Goal: Information Seeking & Learning: Compare options

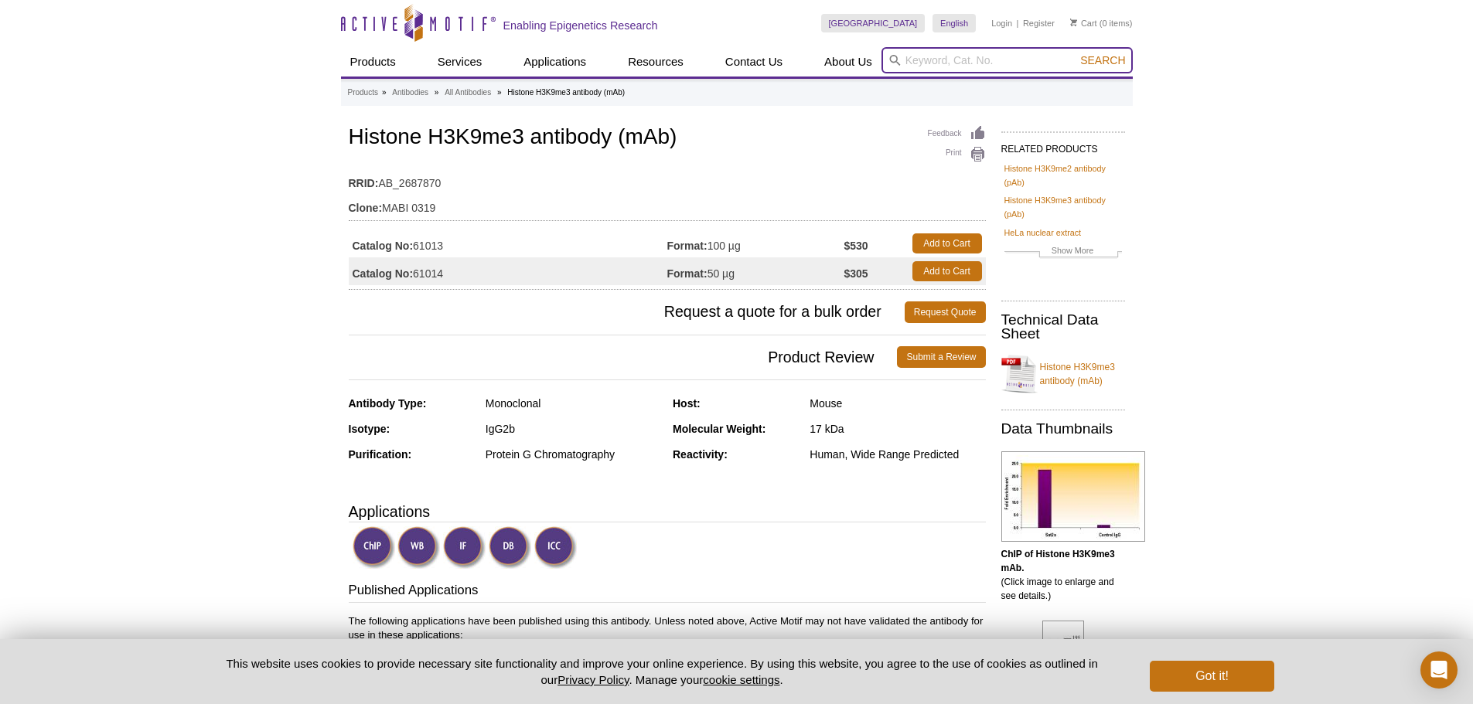
click at [965, 66] on input "search" at bounding box center [1006, 60] width 251 height 26
drag, startPoint x: 521, startPoint y: 133, endPoint x: 439, endPoint y: 133, distance: 82.0
click at [439, 133] on h1 "Histone H3K9me3 antibody (mAb)" at bounding box center [667, 138] width 637 height 26
click at [806, 164] on table "RRID: AB_2687870 Clone: MABI 0319" at bounding box center [667, 192] width 637 height 58
drag, startPoint x: 655, startPoint y: 138, endPoint x: 636, endPoint y: 138, distance: 19.3
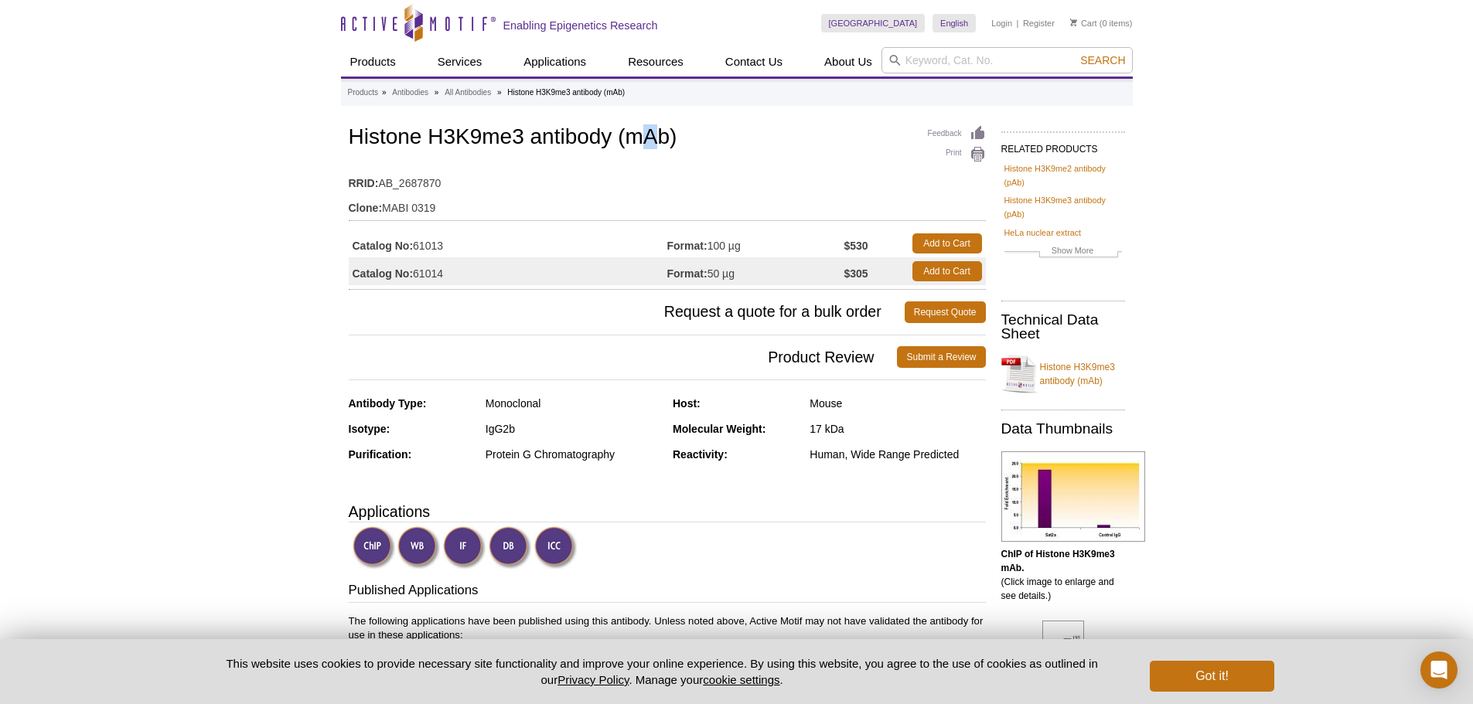
click at [636, 138] on h1 "Histone H3K9me3 antibody (mAb)" at bounding box center [667, 138] width 637 height 26
drag, startPoint x: 690, startPoint y: 142, endPoint x: 971, endPoint y: 0, distance: 315.3
click at [693, 142] on h1 "Histone H3K9me3 antibody (mAb)" at bounding box center [667, 138] width 637 height 26
drag, startPoint x: 755, startPoint y: 154, endPoint x: 590, endPoint y: 141, distance: 165.2
click at [590, 141] on div "Feedback Print Histone H3K9me3 antibody (mAb) RRID: AB_2687870 Clone: MABI 0319…" at bounding box center [667, 206] width 637 height 168
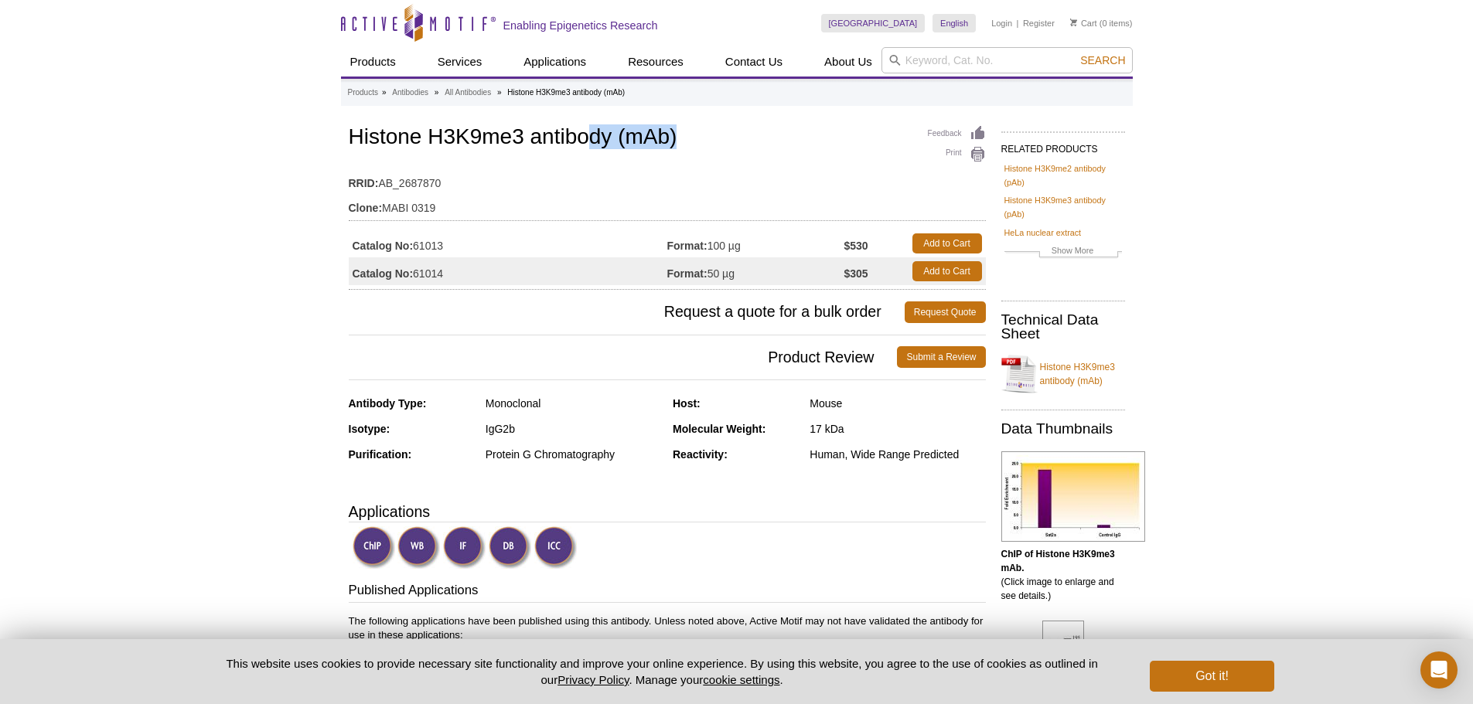
click at [764, 179] on td "RRID: AB_2687870" at bounding box center [667, 179] width 637 height 25
click at [723, 158] on div "Feedback Print Histone H3K9me3 antibody (mAb) RRID: AB_2687870 Clone: MABI 0319…" at bounding box center [667, 206] width 637 height 168
drag, startPoint x: 612, startPoint y: 453, endPoint x: 506, endPoint y: 451, distance: 105.2
click at [506, 451] on div "Protein G Chromatography" at bounding box center [574, 455] width 176 height 14
click at [641, 451] on div "Protein G Chromatography" at bounding box center [574, 455] width 176 height 14
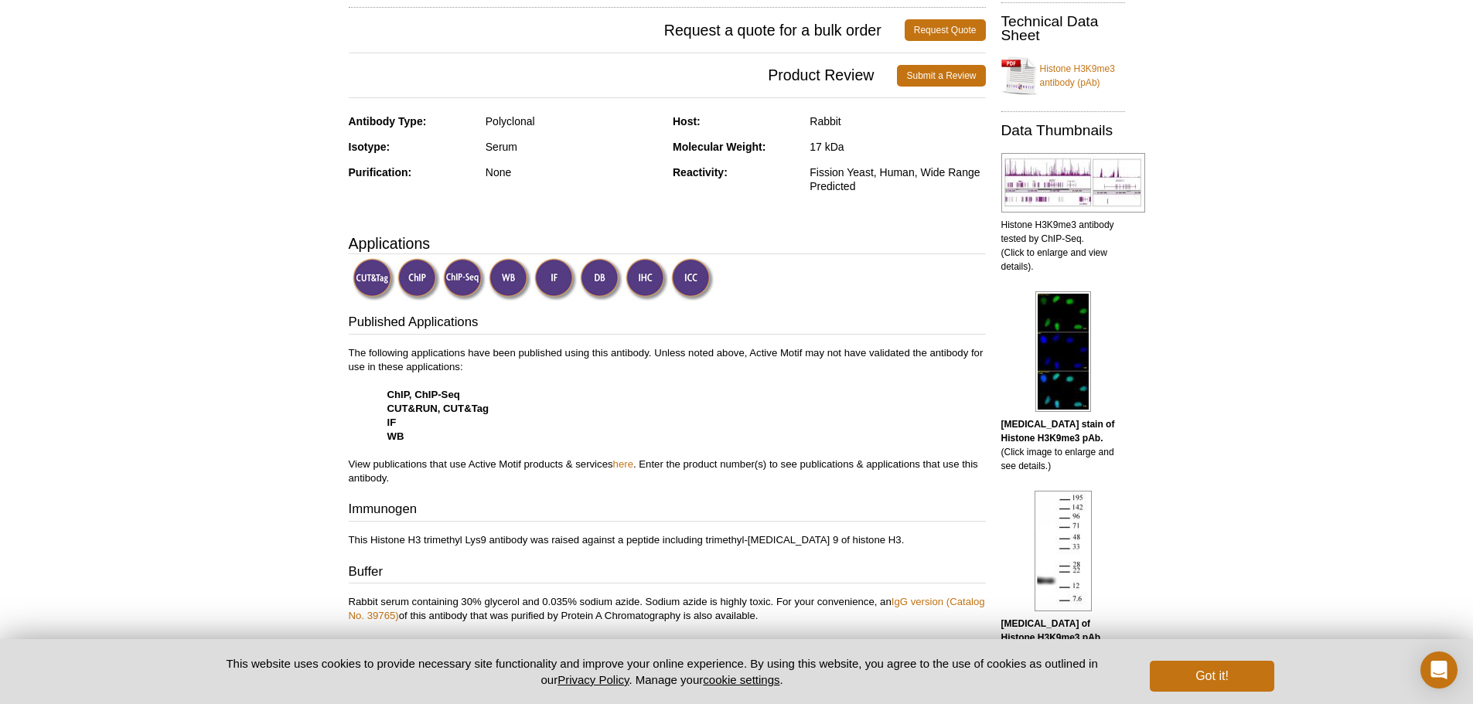
scroll to position [286, 0]
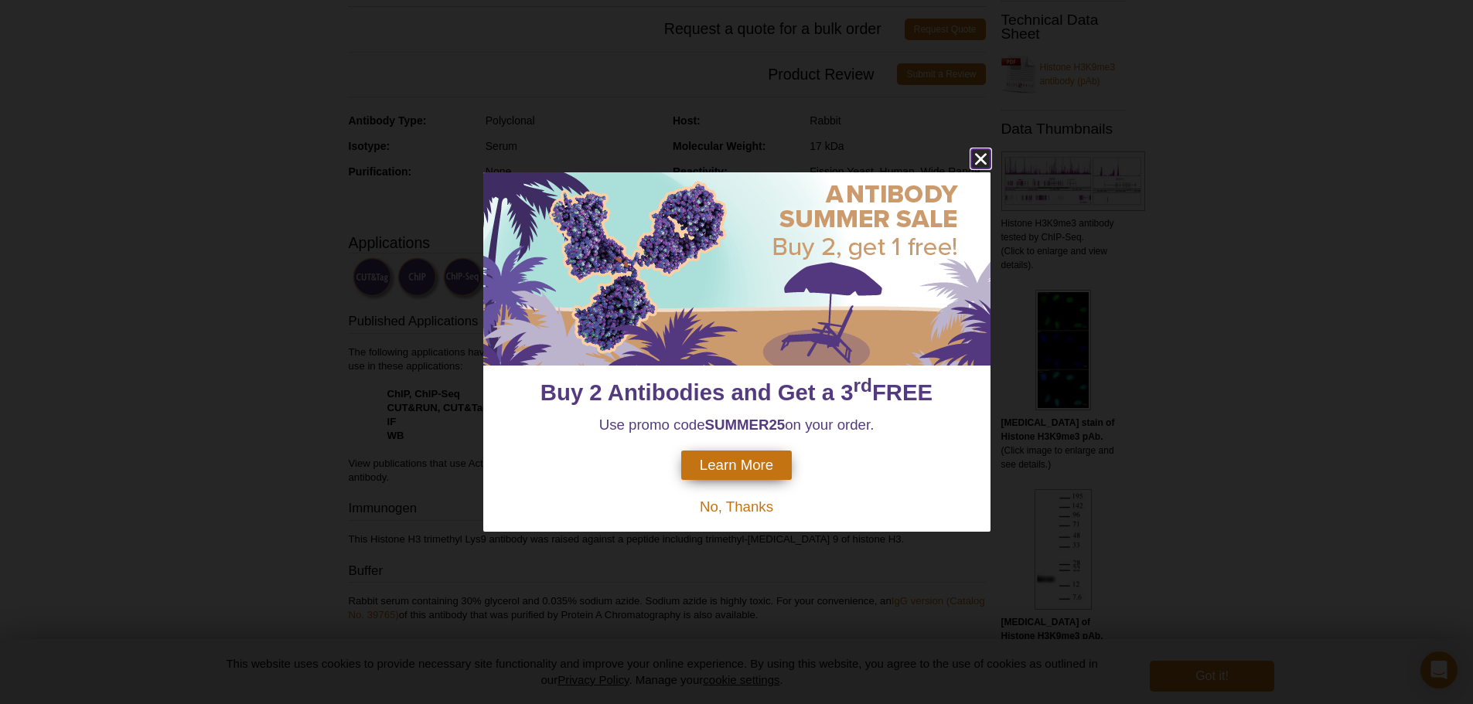
click at [979, 158] on icon "close" at bounding box center [980, 160] width 12 height 12
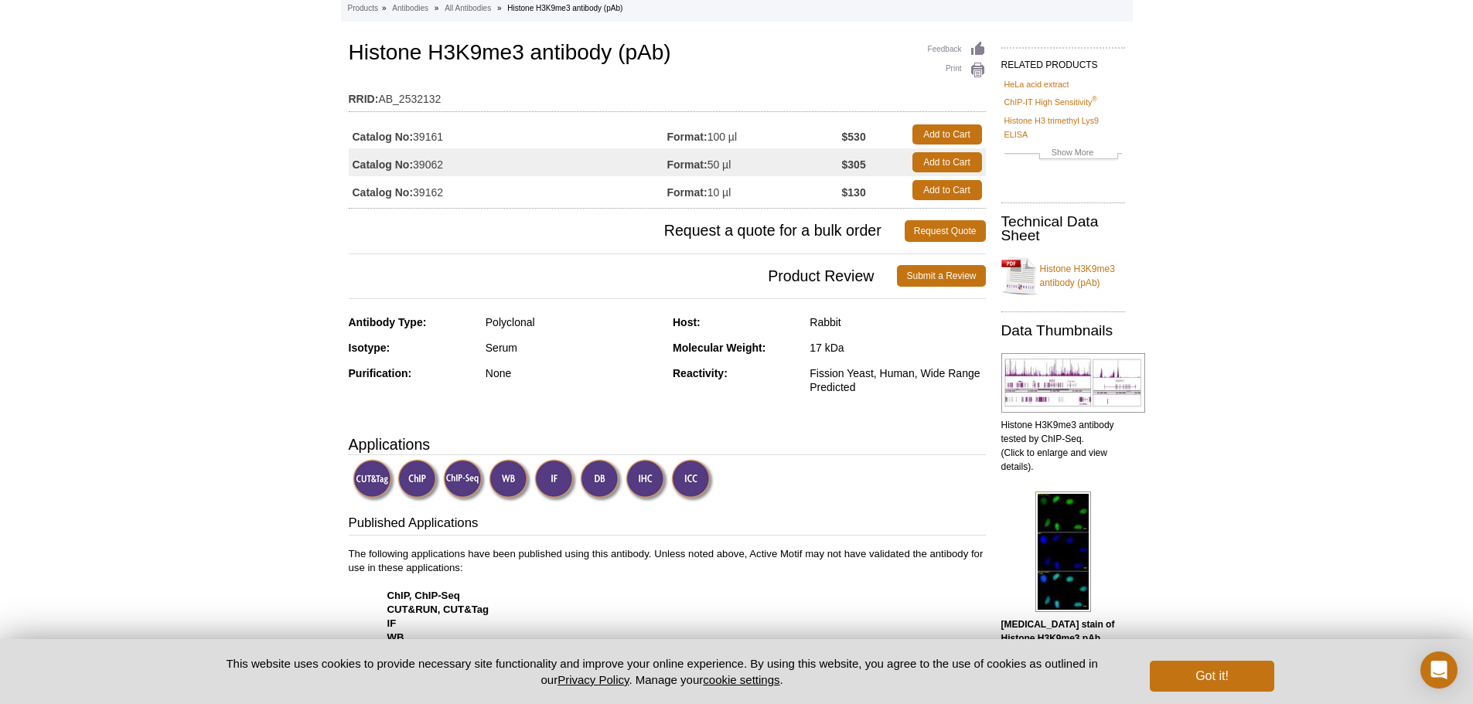
scroll to position [0, 0]
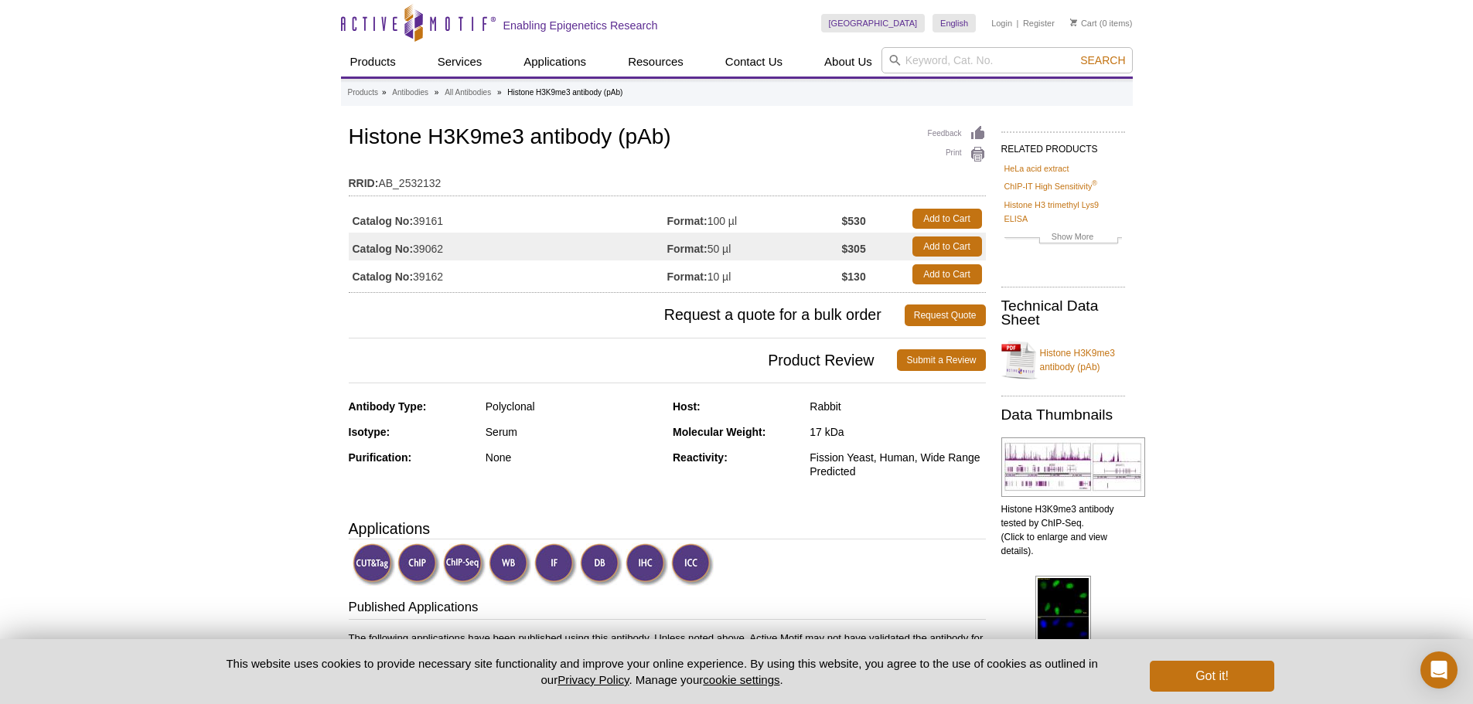
drag, startPoint x: 554, startPoint y: 401, endPoint x: 564, endPoint y: 400, distance: 9.3
click at [561, 400] on div "Polyclonal" at bounding box center [574, 407] width 176 height 14
drag, startPoint x: 410, startPoint y: 457, endPoint x: 367, endPoint y: 447, distance: 43.7
click at [367, 447] on div "Antibody Type: Polyclonal Isotype: Serum Purification: None" at bounding box center [505, 445] width 313 height 90
click at [520, 453] on div "None" at bounding box center [574, 458] width 176 height 14
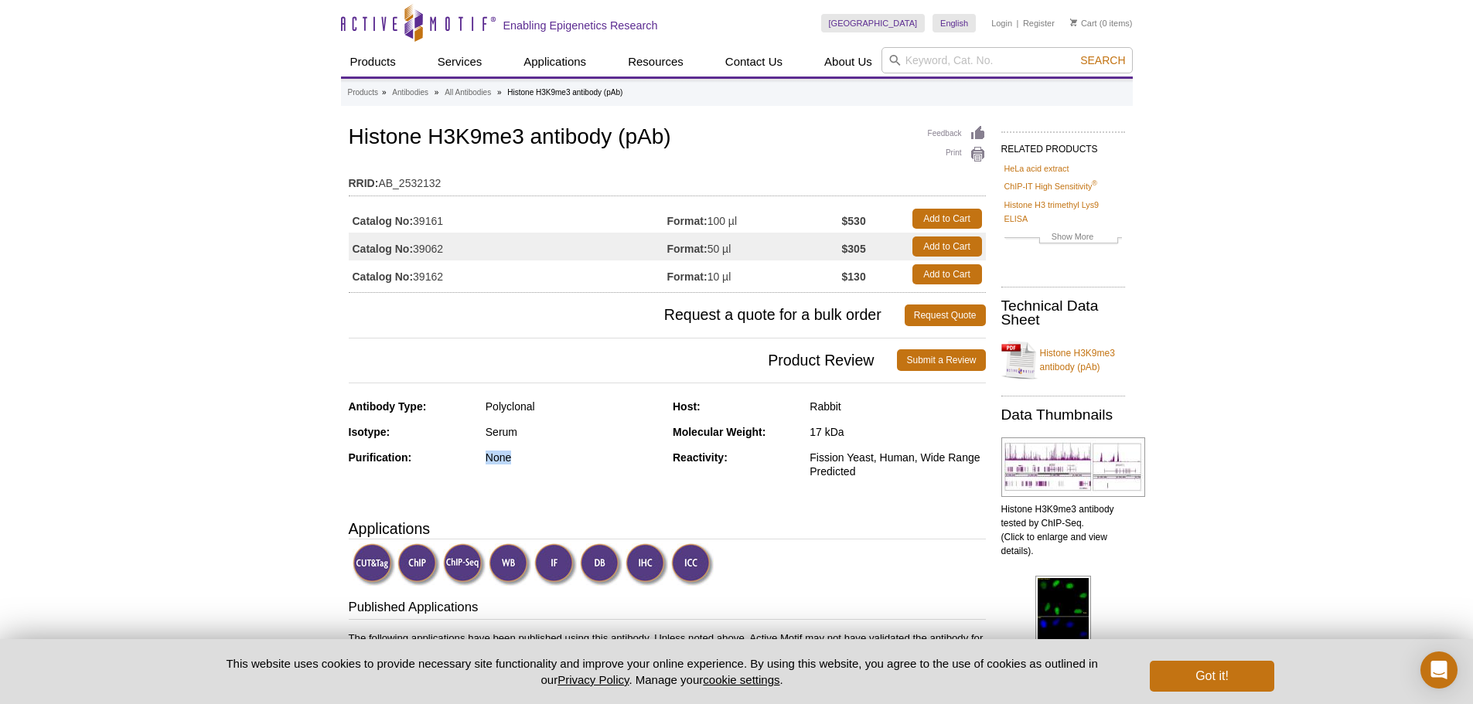
drag, startPoint x: 511, startPoint y: 459, endPoint x: 480, endPoint y: 453, distance: 31.5
click at [480, 453] on div "Purification: None" at bounding box center [505, 464] width 313 height 26
click at [615, 498] on div "Antibody Type: Polyclonal Isotype: Serum Purification: None Host: Rabbit Molecu…" at bounding box center [667, 451] width 637 height 102
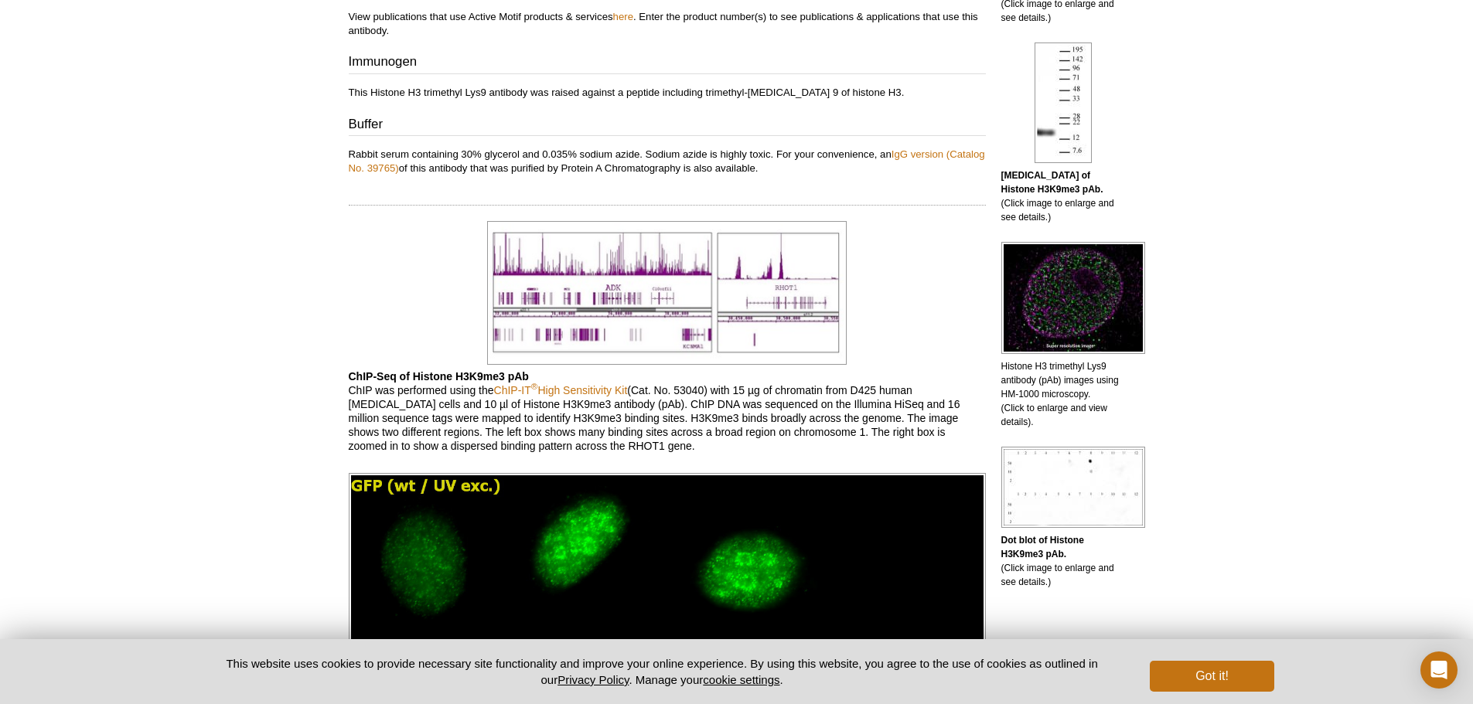
scroll to position [619, 0]
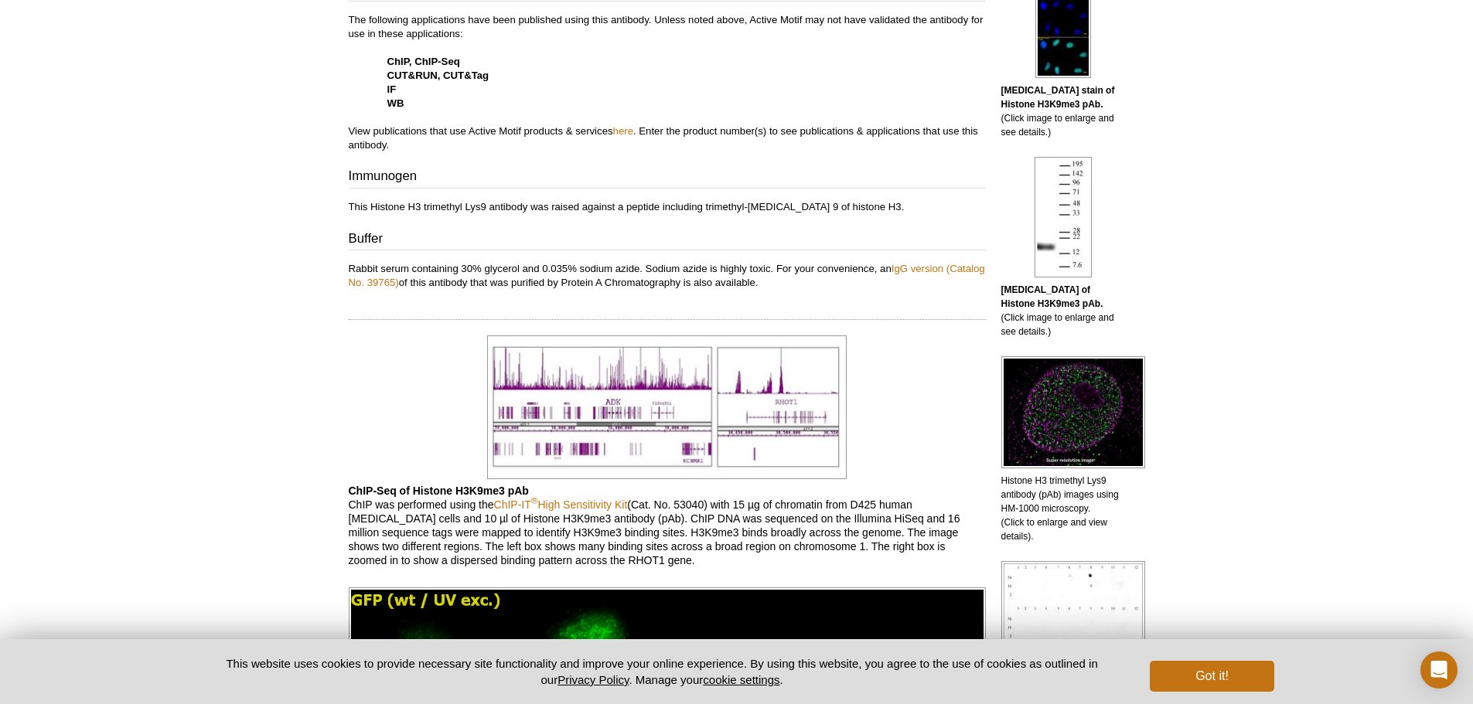
click at [623, 389] on img at bounding box center [667, 408] width 360 height 144
click at [617, 406] on img at bounding box center [667, 408] width 360 height 144
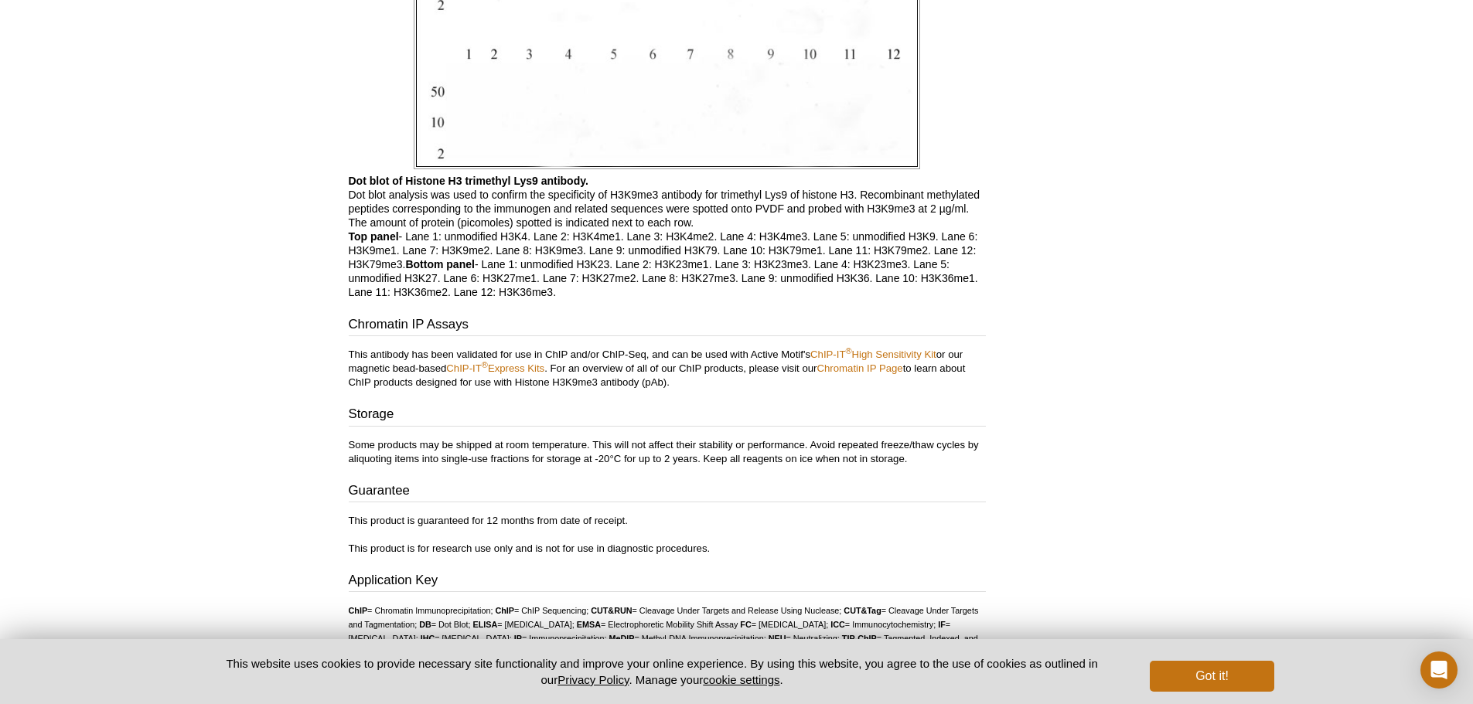
scroll to position [3822, 0]
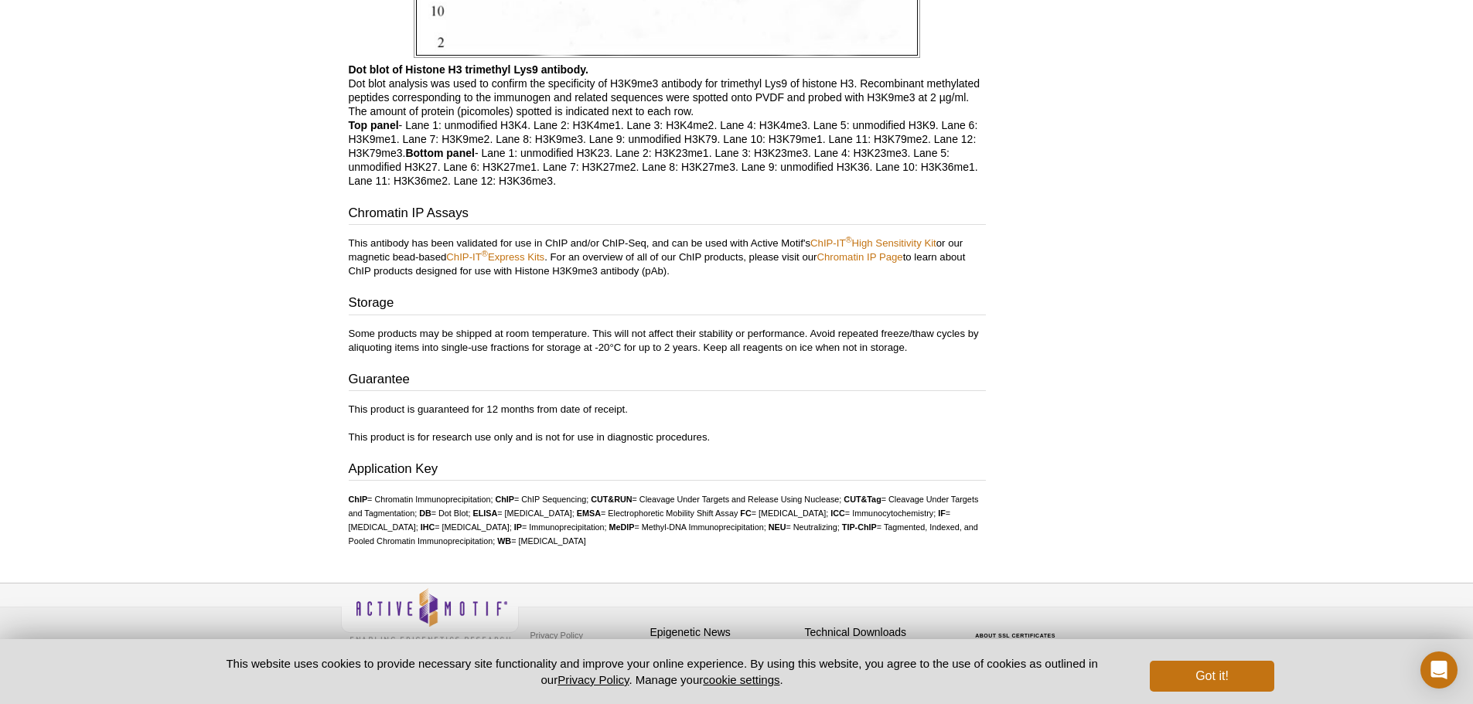
click at [1467, 621] on div "Privacy Policy Terms & Conditions Site Map Epigenetic News Sign up for our mont…" at bounding box center [736, 650] width 1473 height 135
drag, startPoint x: 458, startPoint y: 227, endPoint x: 635, endPoint y: 227, distance: 176.3
click at [636, 237] on p "This antibody has been validated for use in ChIP and/or ChIP-Seq, and can be us…" at bounding box center [667, 258] width 637 height 42
click at [718, 220] on div "Chromatin IP Assays This antibody has been validated for use in ChIP and/or ChI…" at bounding box center [667, 241] width 637 height 75
drag, startPoint x: 557, startPoint y: 245, endPoint x: 747, endPoint y: 242, distance: 190.2
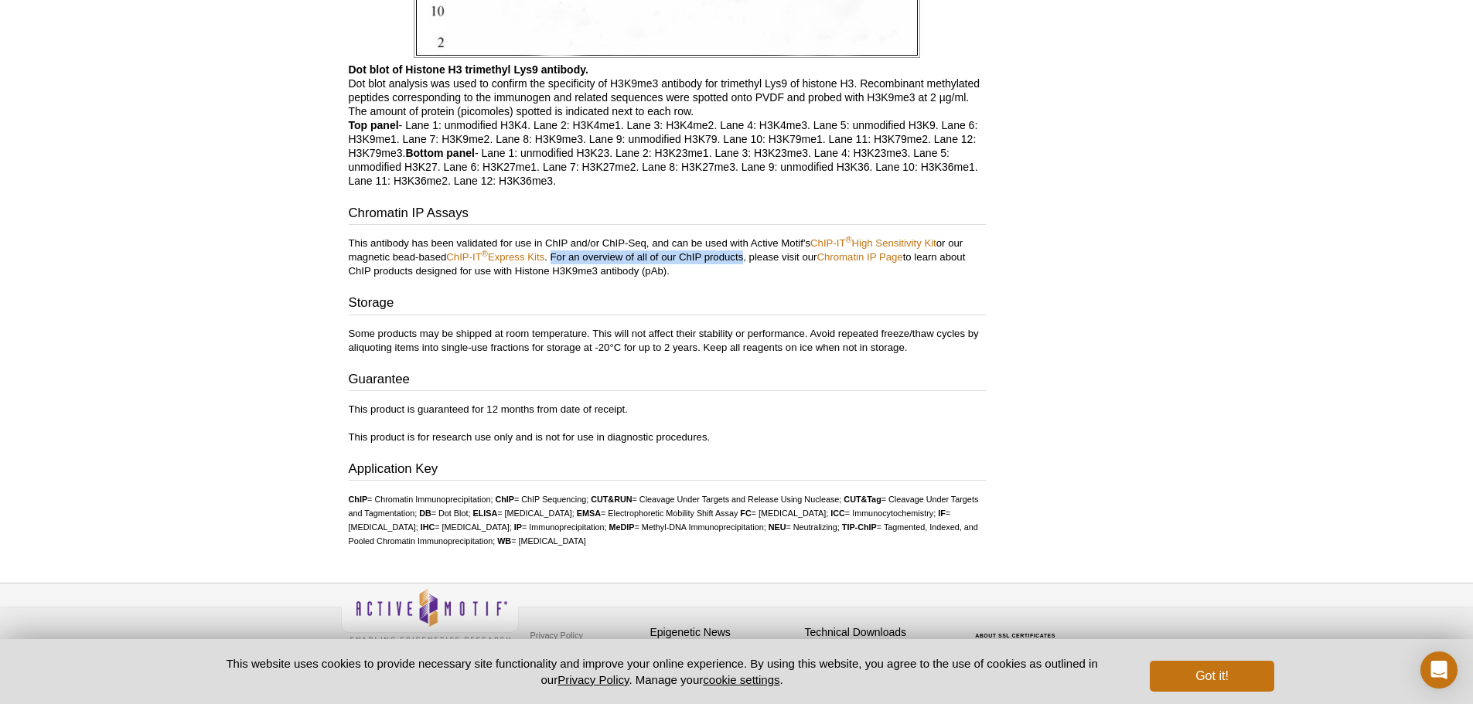
click at [747, 242] on p "This antibody has been validated for use in ChIP and/or ChIP-Seq, and can be us…" at bounding box center [667, 258] width 637 height 42
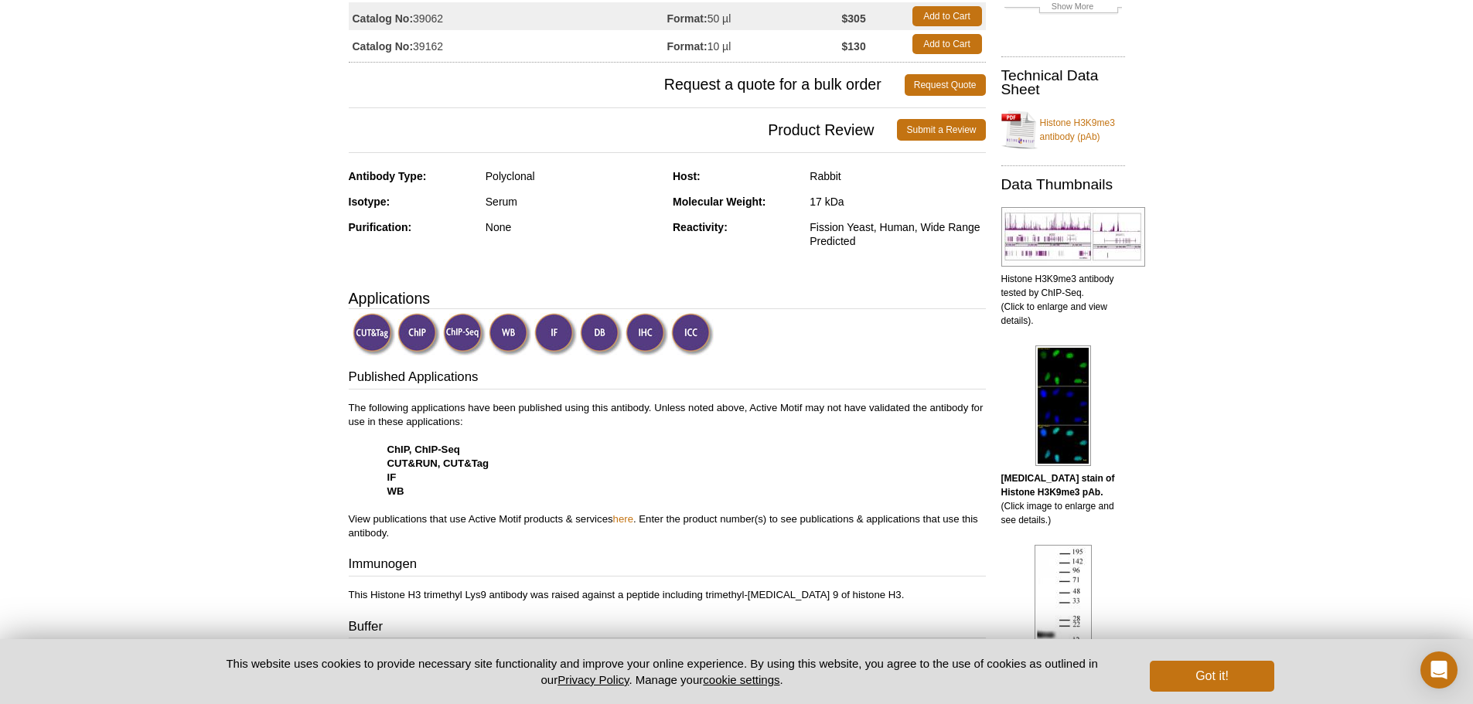
scroll to position [232, 0]
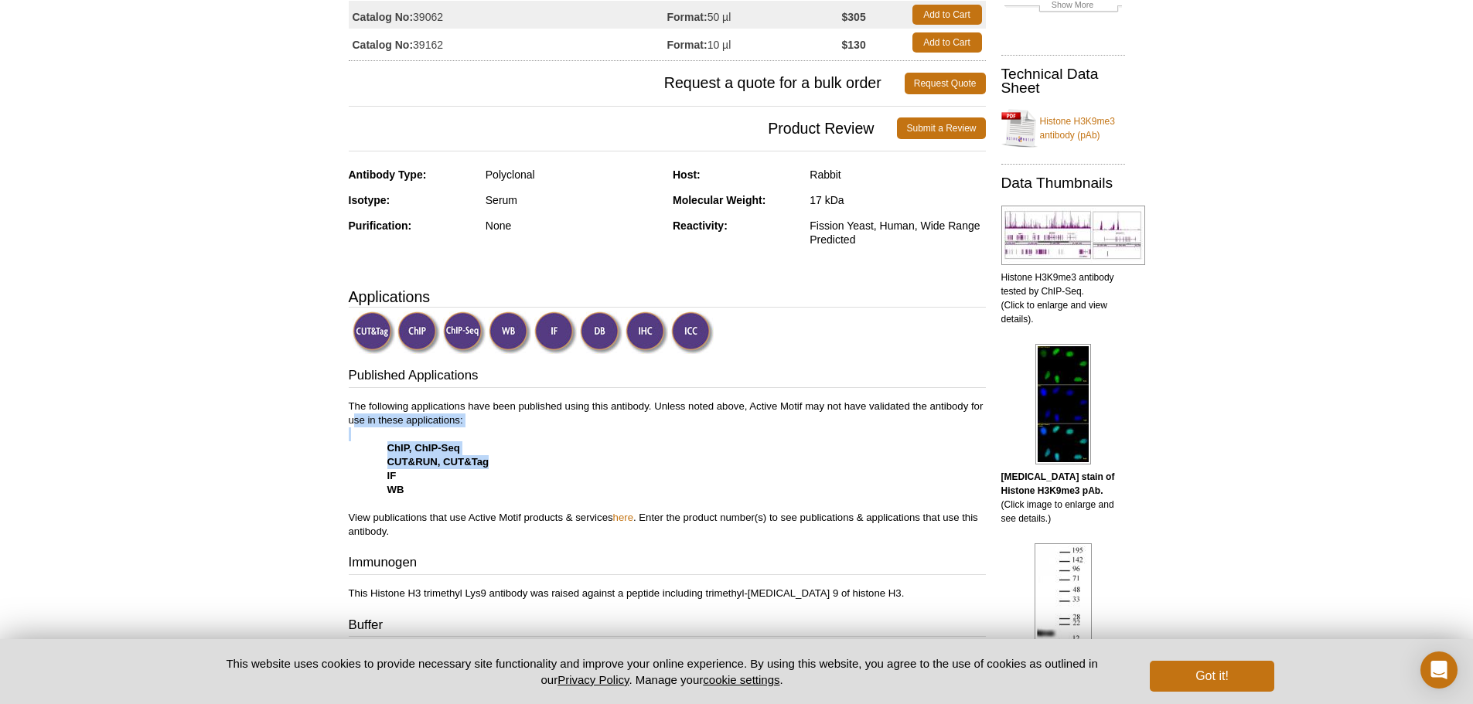
drag, startPoint x: 538, startPoint y: 457, endPoint x: 355, endPoint y: 424, distance: 186.1
click at [355, 424] on p "The following applications have been published using this antibody. Unless note…" at bounding box center [667, 469] width 637 height 139
click at [599, 498] on p "The following applications have been published using this antibody. Unless note…" at bounding box center [667, 469] width 637 height 139
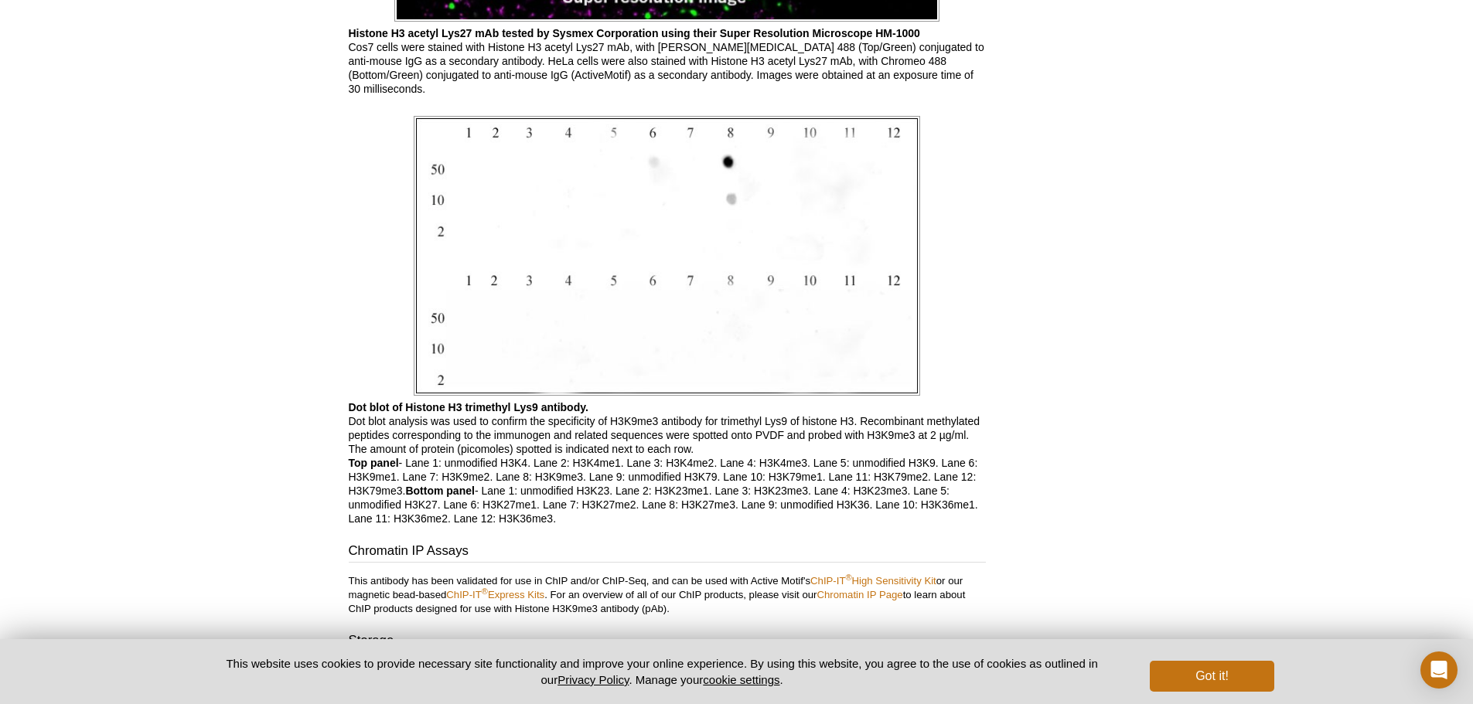
scroll to position [3204, 0]
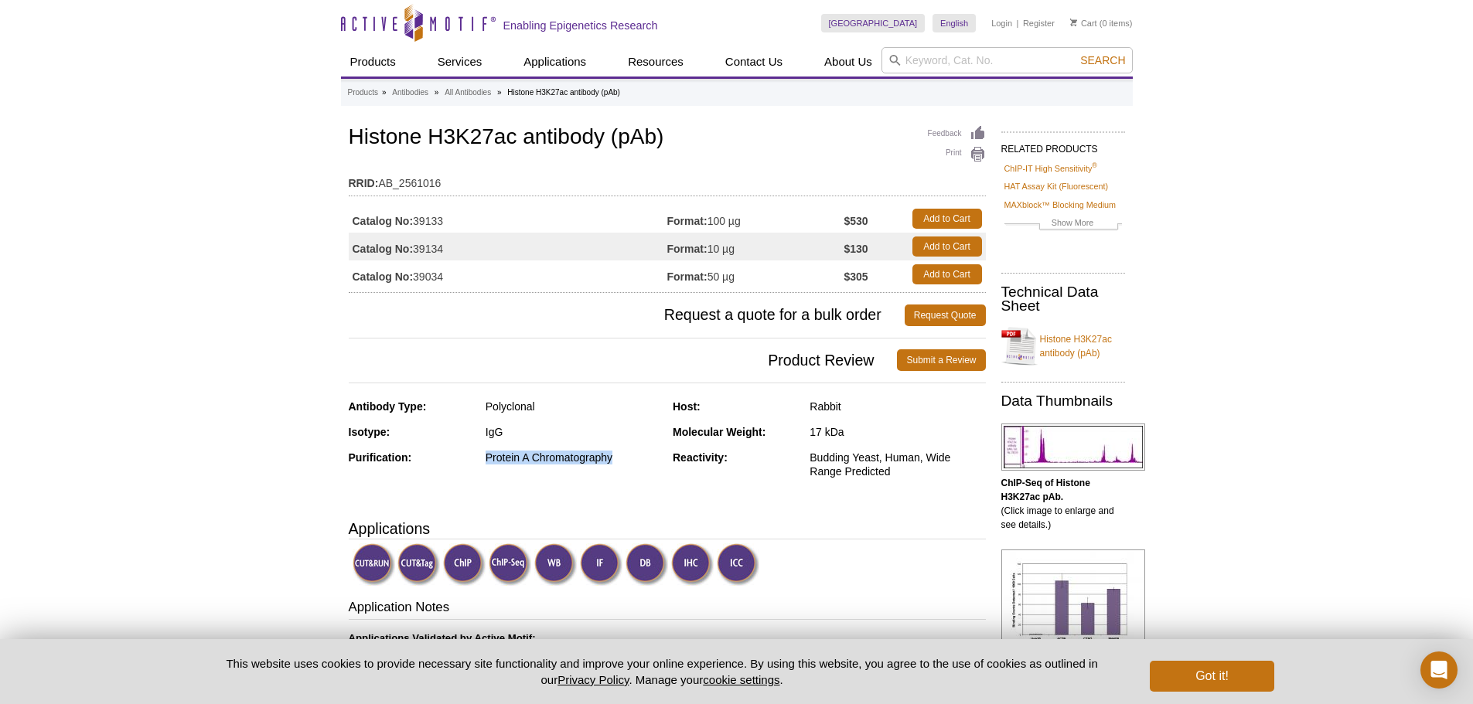
drag, startPoint x: 622, startPoint y: 454, endPoint x: 484, endPoint y: 456, distance: 138.4
click at [484, 456] on div "Purification: Protein A Chromatography" at bounding box center [505, 464] width 313 height 26
click at [635, 424] on div "Antibody Type: Polyclonal" at bounding box center [505, 413] width 313 height 26
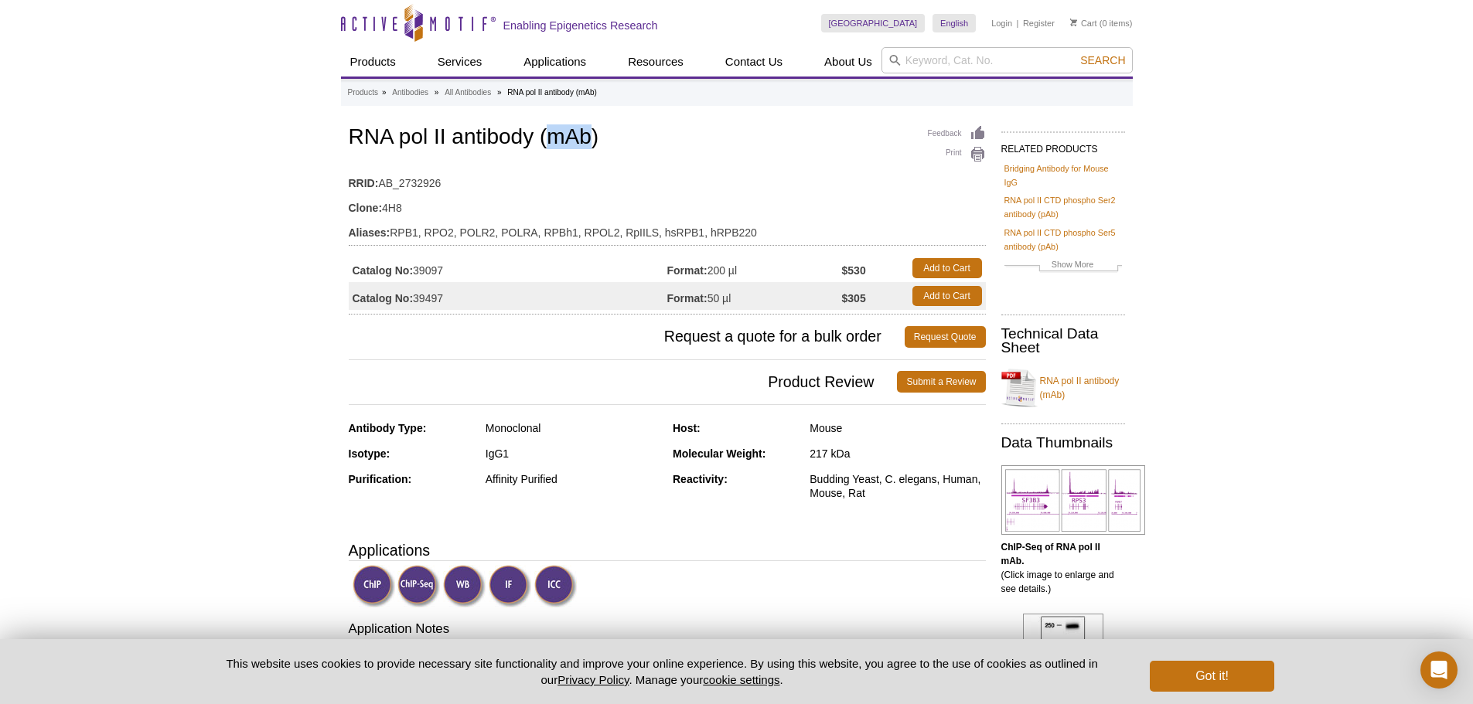
drag, startPoint x: 590, startPoint y: 131, endPoint x: 544, endPoint y: 128, distance: 45.7
click at [544, 128] on h1 "RNA pol II antibody (mAb)" at bounding box center [667, 138] width 637 height 26
click at [737, 125] on h1 "RNA pol II antibody (mAb)" at bounding box center [667, 138] width 637 height 26
drag, startPoint x: 479, startPoint y: 425, endPoint x: 530, endPoint y: 424, distance: 51.8
click at [530, 424] on div "Antibody Type: Monoclonal" at bounding box center [505, 434] width 313 height 26
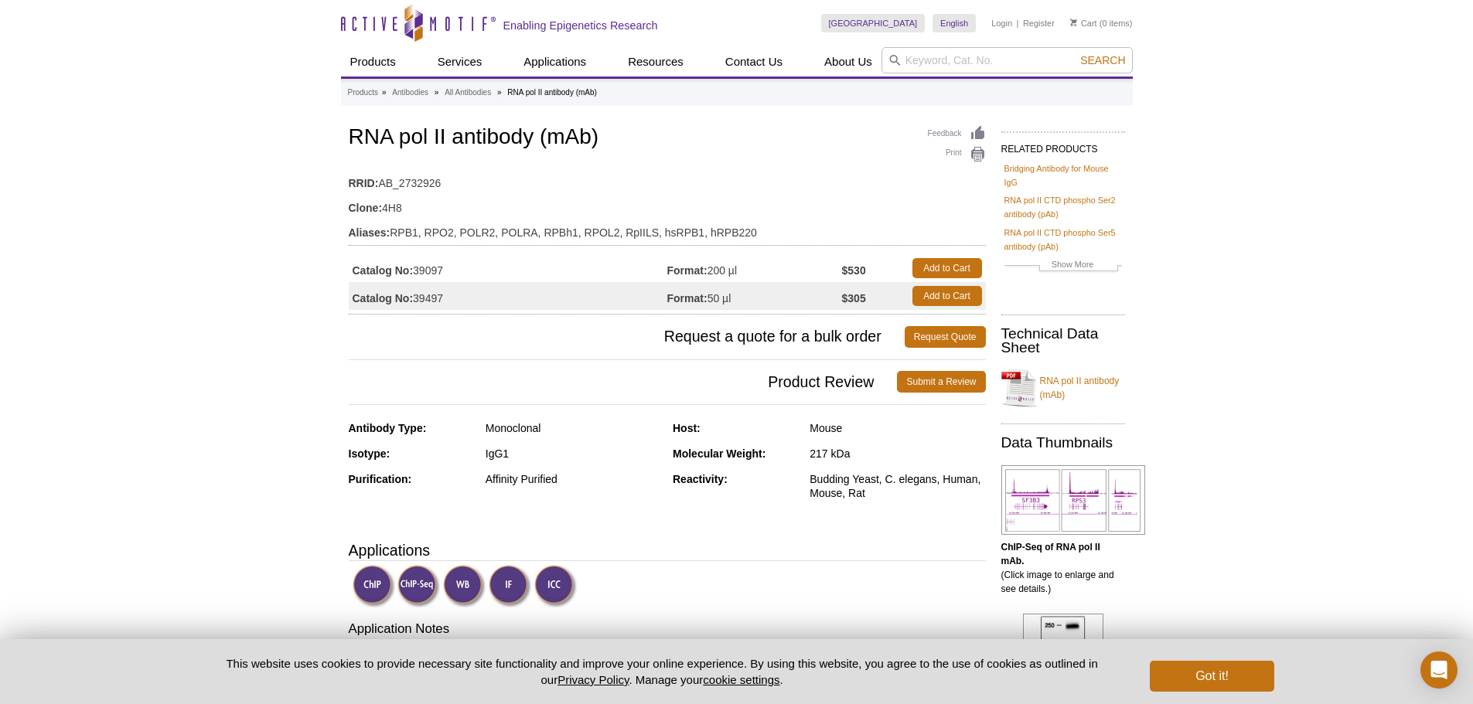
click at [580, 423] on div "Monoclonal" at bounding box center [574, 428] width 176 height 14
drag, startPoint x: 564, startPoint y: 486, endPoint x: 507, endPoint y: 479, distance: 56.9
click at [507, 479] on div "Purification: Affinity Purified" at bounding box center [505, 485] width 313 height 26
click at [566, 485] on div "Affinity Purified" at bounding box center [574, 479] width 176 height 14
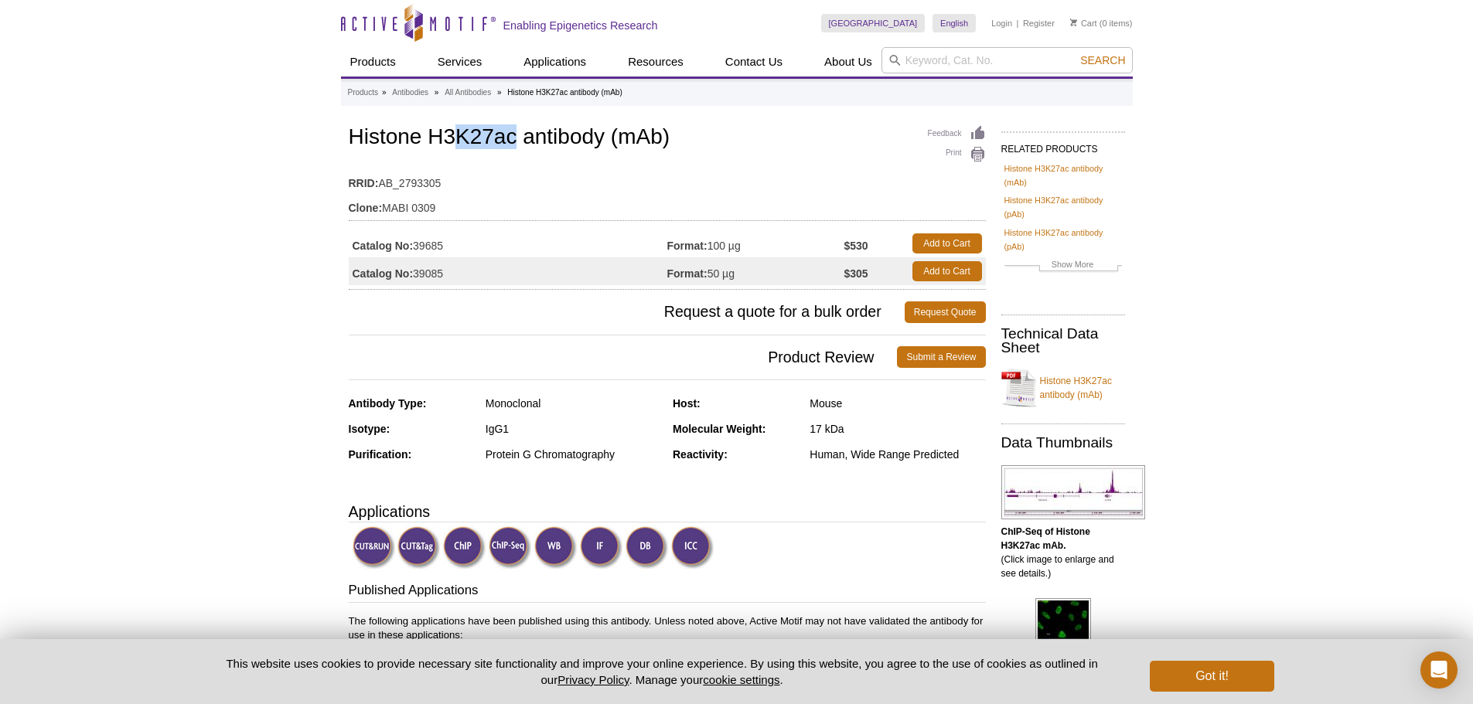
drag, startPoint x: 512, startPoint y: 136, endPoint x: 459, endPoint y: 131, distance: 52.8
click at [459, 131] on h1 "Histone H3K27ac antibody (mAb)" at bounding box center [667, 138] width 637 height 26
click at [598, 189] on td "RRID: AB_2793305" at bounding box center [667, 179] width 637 height 25
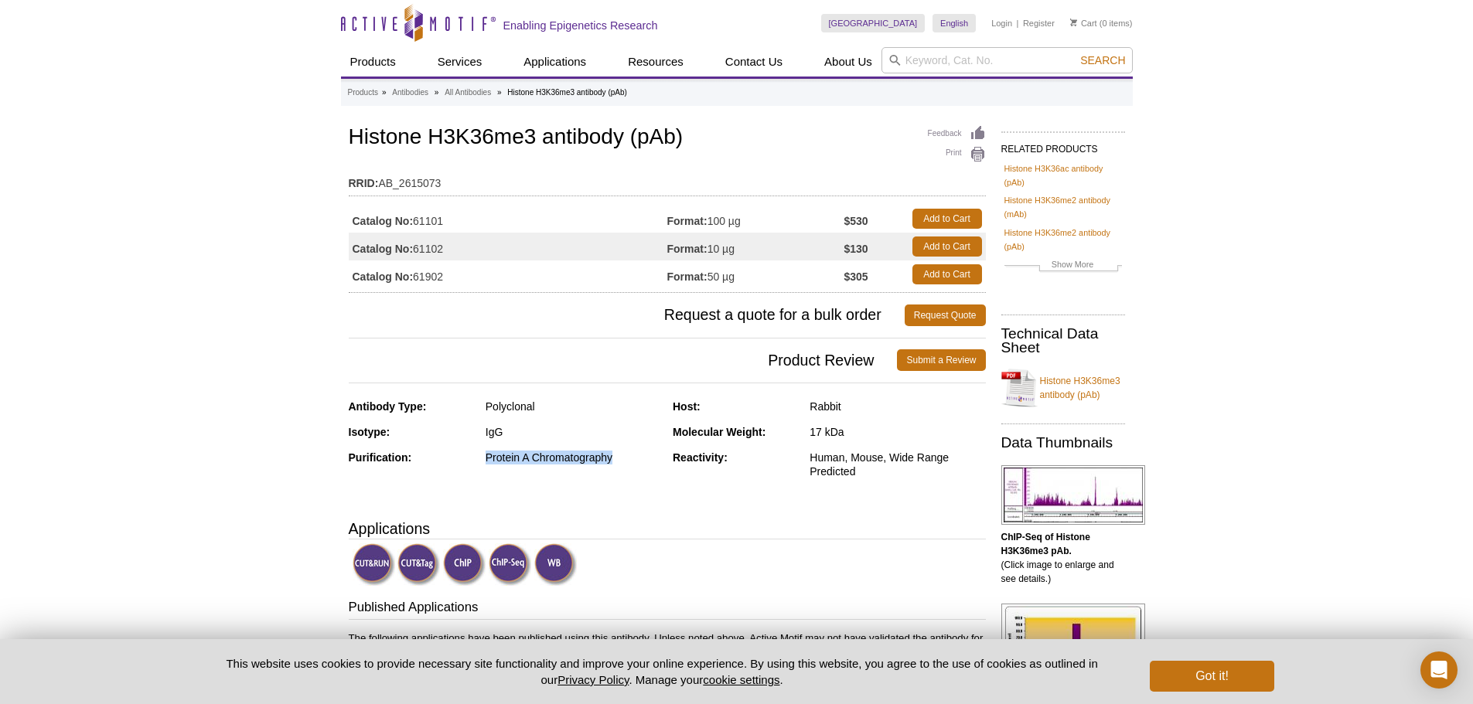
drag, startPoint x: 615, startPoint y: 452, endPoint x: 485, endPoint y: 458, distance: 130.8
click at [486, 458] on div "Protein A Chromatography" at bounding box center [574, 458] width 176 height 14
drag, startPoint x: 769, startPoint y: 509, endPoint x: 931, endPoint y: 278, distance: 282.7
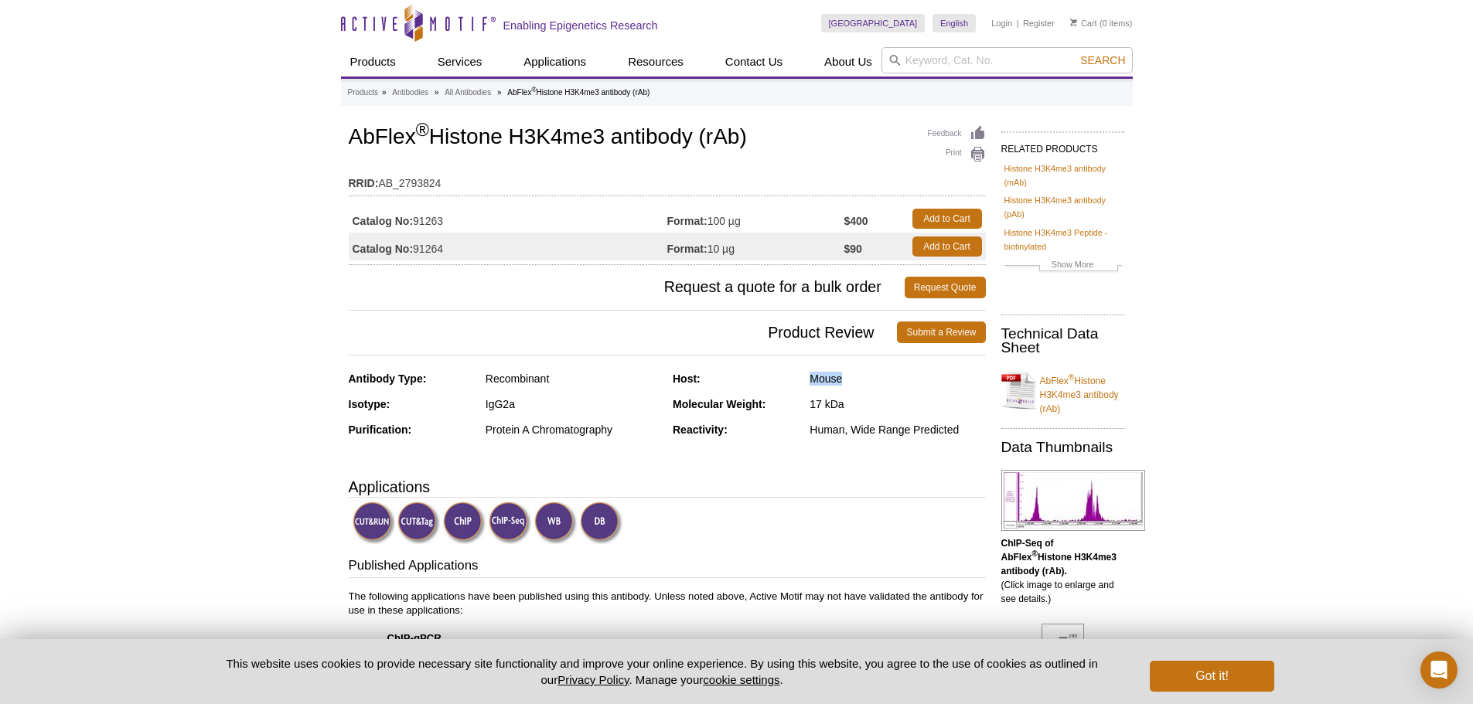
drag, startPoint x: 810, startPoint y: 378, endPoint x: 844, endPoint y: 383, distance: 34.3
click at [844, 383] on div "Mouse" at bounding box center [897, 379] width 176 height 14
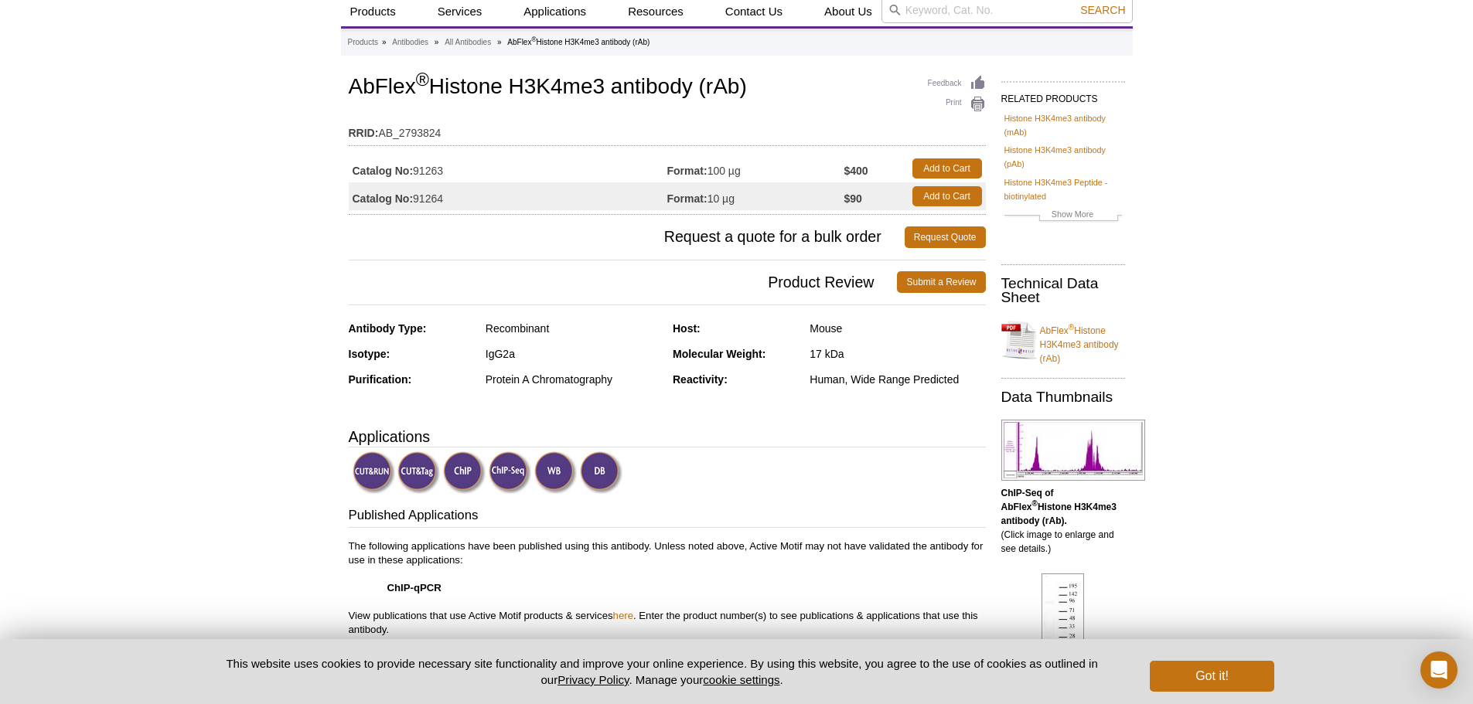
scroll to position [77, 0]
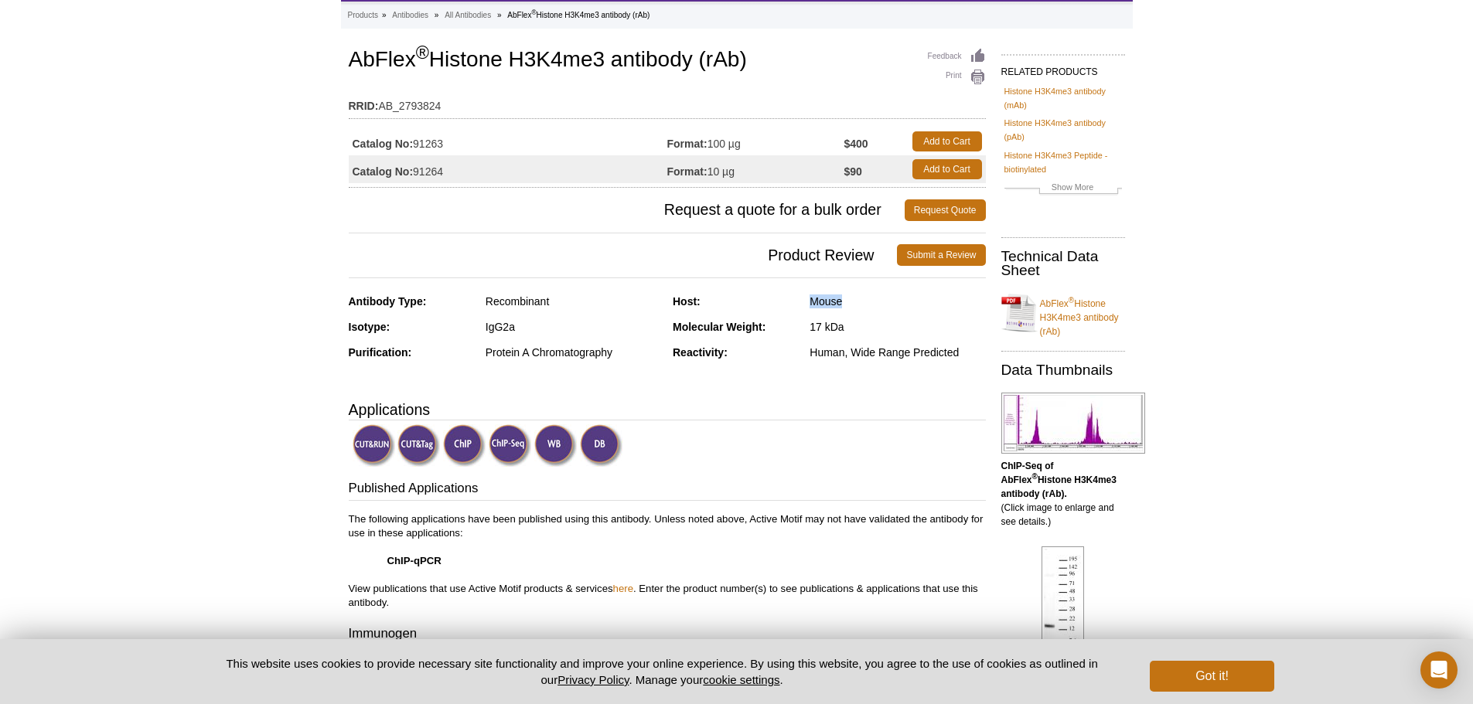
drag, startPoint x: 844, startPoint y: 305, endPoint x: 808, endPoint y: 295, distance: 37.9
click at [808, 295] on div "Host: Mouse" at bounding box center [829, 308] width 313 height 26
click at [861, 363] on div "Reactivity: Human, Wide Range Predicted" at bounding box center [829, 359] width 313 height 26
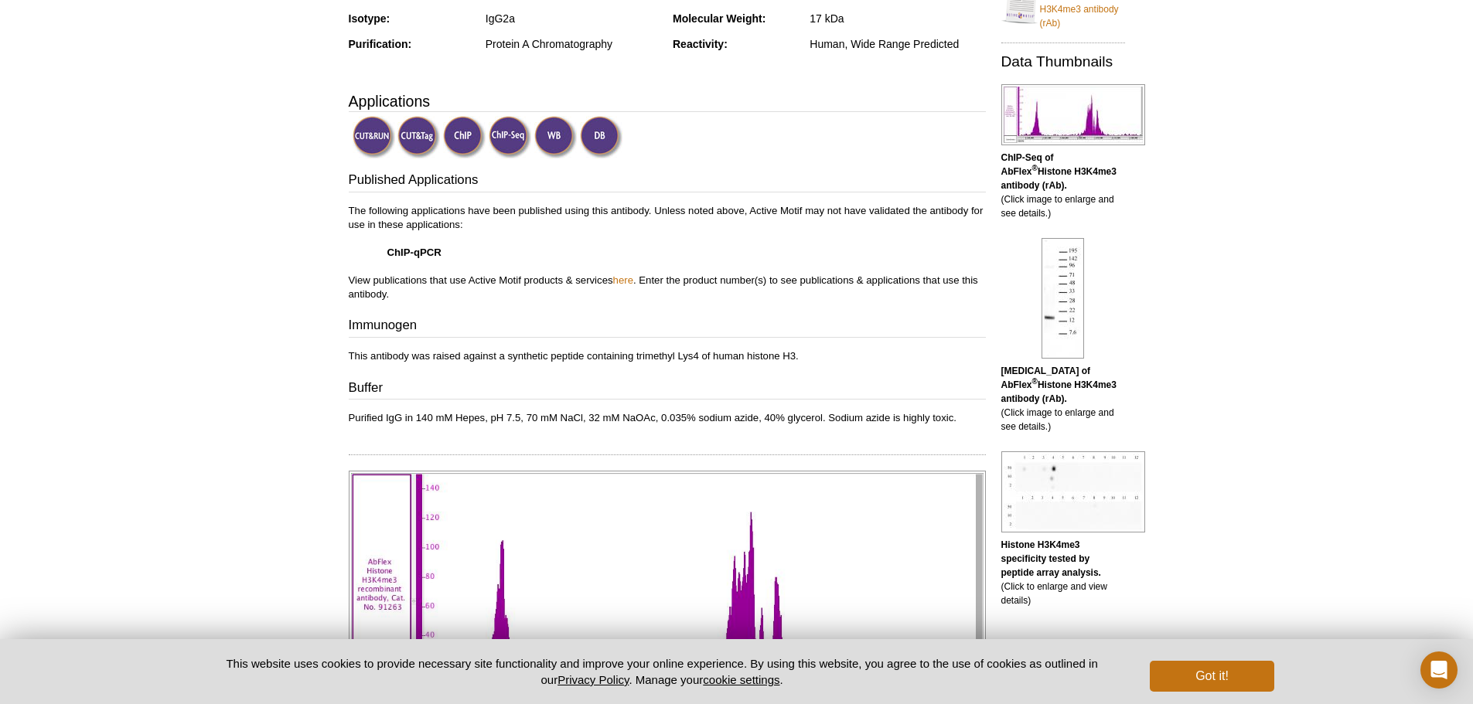
scroll to position [155, 0]
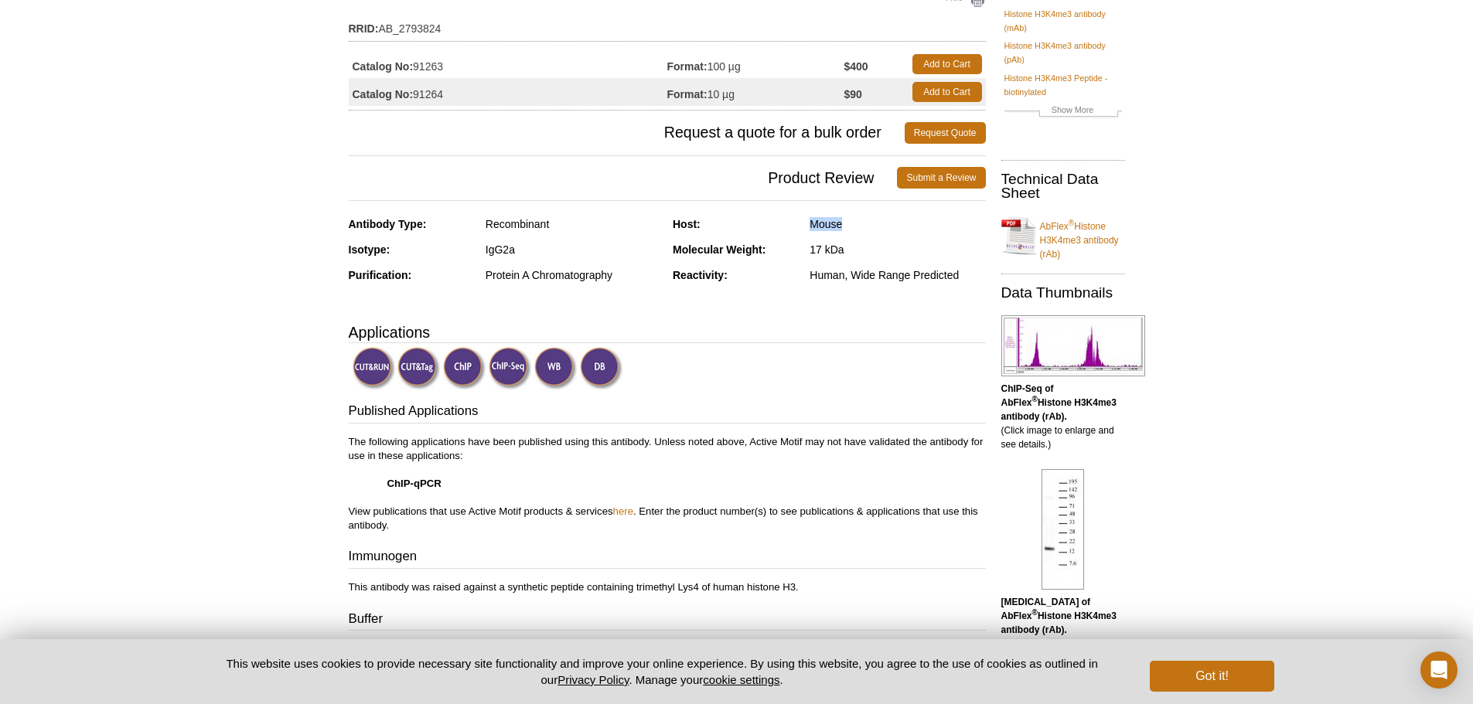
drag, startPoint x: 813, startPoint y: 220, endPoint x: 843, endPoint y: 218, distance: 29.5
click at [843, 218] on div "Mouse" at bounding box center [897, 224] width 176 height 14
click at [898, 231] on div "Host: Mouse" at bounding box center [829, 230] width 313 height 26
drag, startPoint x: 553, startPoint y: 220, endPoint x: 479, endPoint y: 211, distance: 74.0
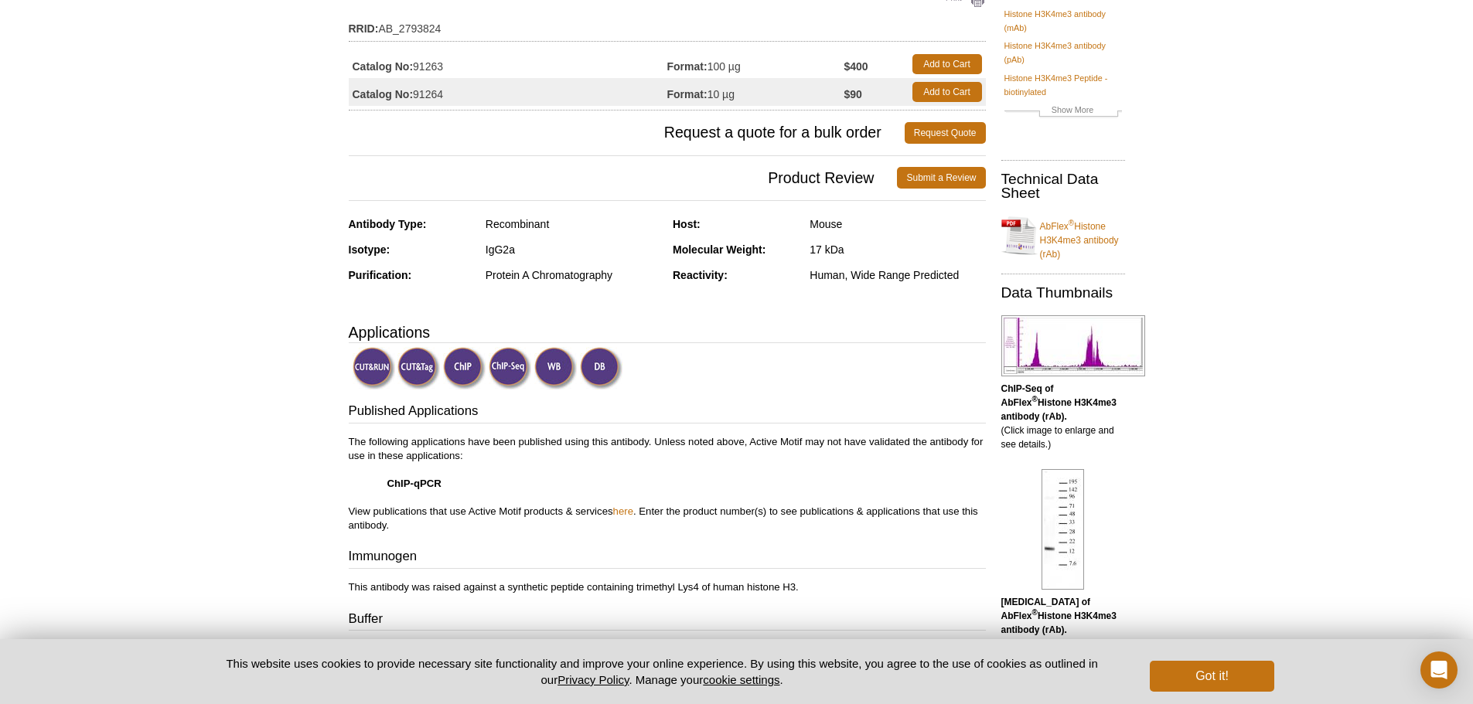
click at [603, 270] on div "Protein A Chromatography" at bounding box center [574, 275] width 176 height 14
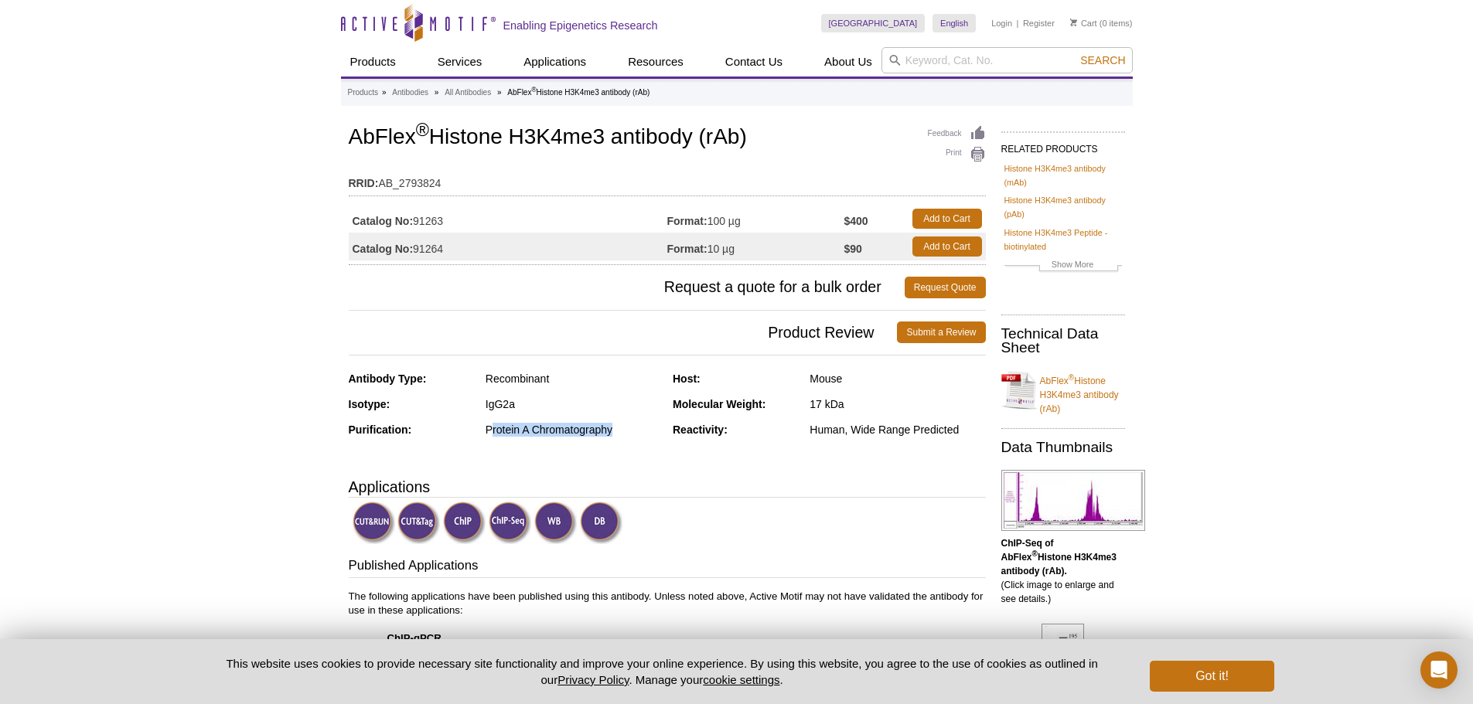
drag, startPoint x: 614, startPoint y: 426, endPoint x: 492, endPoint y: 426, distance: 121.4
click at [492, 426] on div "Protein A Chromatography" at bounding box center [574, 430] width 176 height 14
click at [671, 452] on div "Antibody Type: Recombinant Isotype: IgG2a Purification: Protein A Chromatograph…" at bounding box center [667, 416] width 637 height 88
